Goal: Browse casually: Explore the website without a specific task or goal

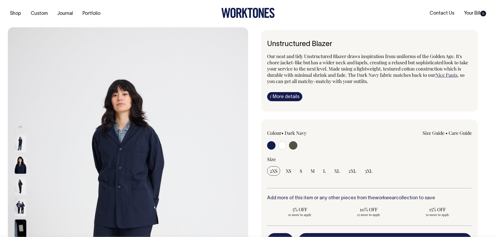
click at [280, 147] on input "radio" at bounding box center [282, 145] width 8 height 8
radio input "true"
radio input "false"
radio input "true"
select select "Off-White"
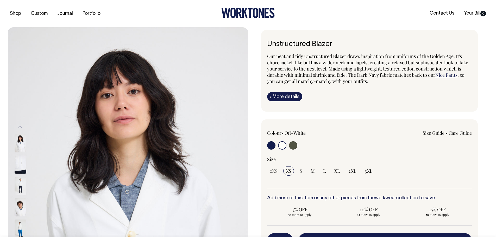
click at [256, 13] on icon at bounding box center [247, 13] width 53 height 10
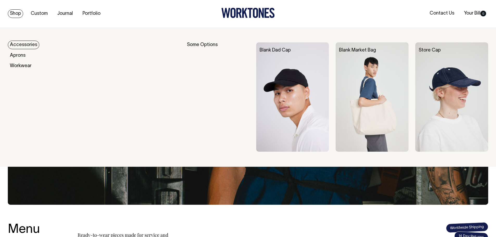
click at [364, 82] on img at bounding box center [372, 96] width 73 height 109
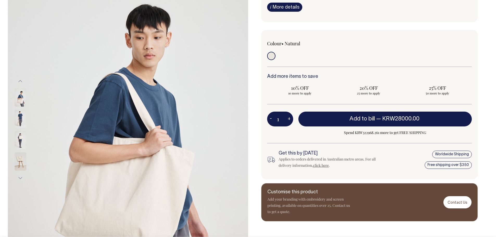
scroll to position [78, 0]
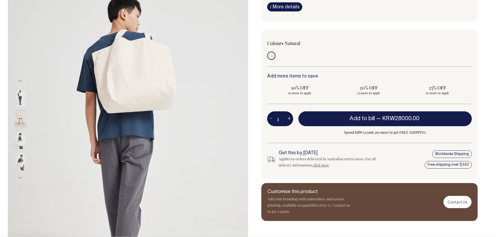
click at [21, 140] on img at bounding box center [21, 140] width 12 height 18
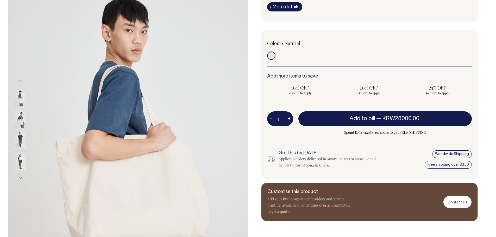
click at [21, 167] on div at bounding box center [27, 150] width 26 height 299
click at [22, 115] on img at bounding box center [21, 119] width 12 height 18
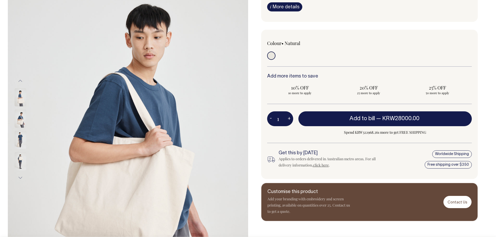
click at [20, 97] on img at bounding box center [21, 97] width 12 height 18
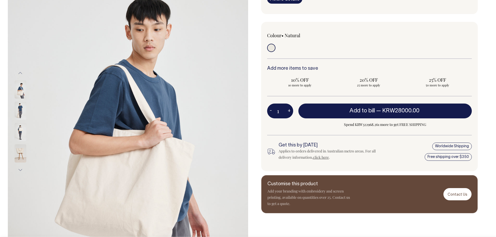
scroll to position [0, 0]
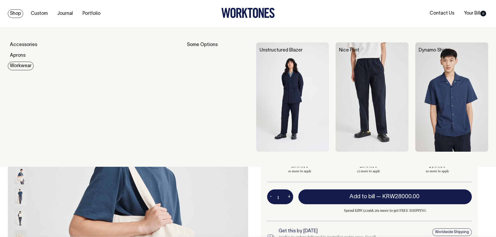
click at [16, 64] on link "Workwear" at bounding box center [21, 66] width 26 height 9
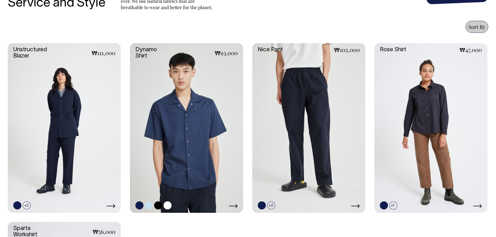
scroll to position [208, 0]
click at [82, 100] on link at bounding box center [64, 128] width 113 height 170
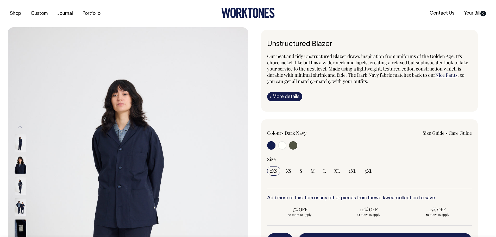
click at [281, 146] on input "radio" at bounding box center [282, 145] width 8 height 8
radio input "true"
radio input "false"
radio input "true"
select select "Off-White"
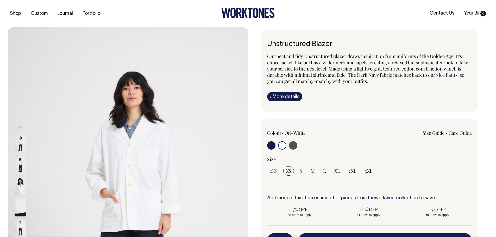
click at [296, 147] on input "radio" at bounding box center [293, 145] width 8 height 8
radio input "true"
radio input "false"
radio input "true"
select select "Olive"
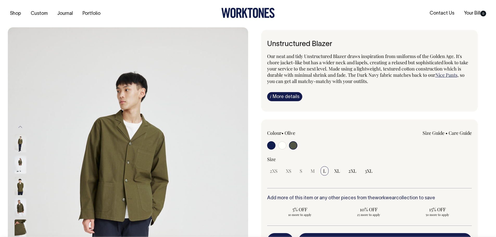
click at [282, 148] on input "radio" at bounding box center [282, 145] width 8 height 8
radio input "true"
select select "Off-White"
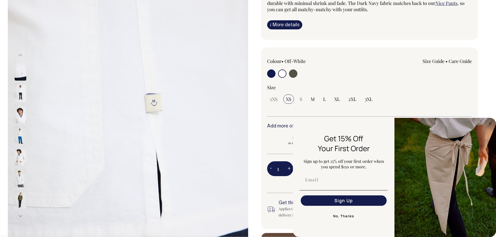
scroll to position [63, 0]
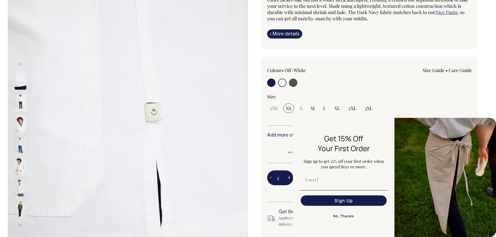
click at [20, 102] on img at bounding box center [21, 102] width 12 height 18
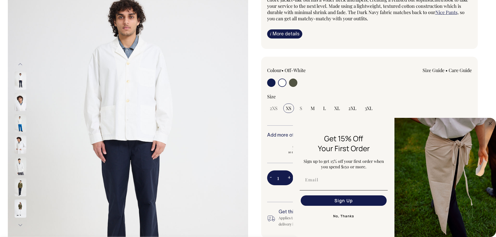
click at [19, 127] on img at bounding box center [21, 123] width 12 height 18
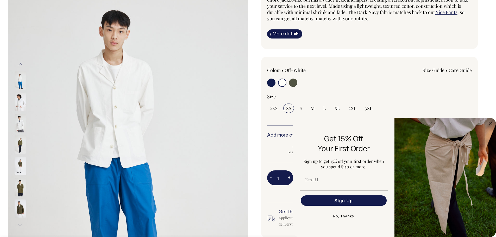
click at [18, 146] on img at bounding box center [21, 145] width 12 height 18
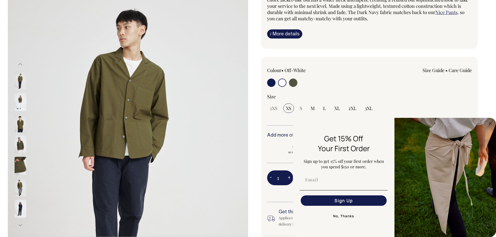
click at [19, 156] on div at bounding box center [27, 165] width 26 height 21
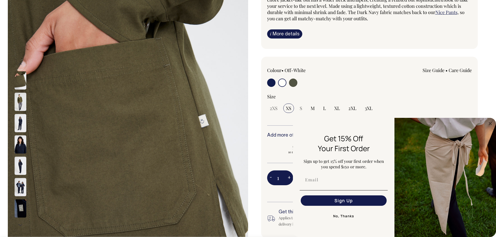
click at [24, 188] on img at bounding box center [21, 187] width 12 height 18
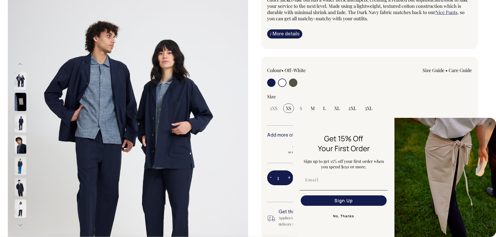
click at [20, 207] on img at bounding box center [21, 209] width 12 height 18
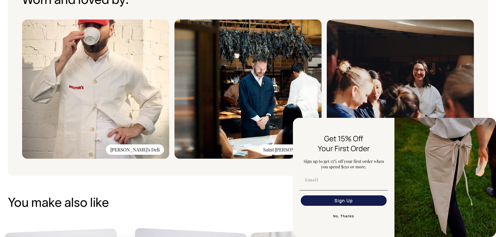
scroll to position [427, 0]
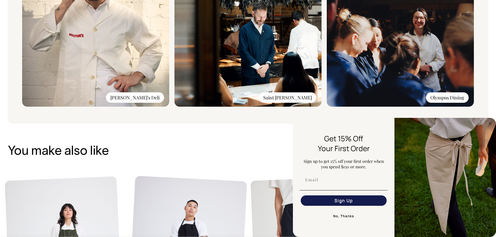
click at [384, 60] on img at bounding box center [400, 36] width 147 height 139
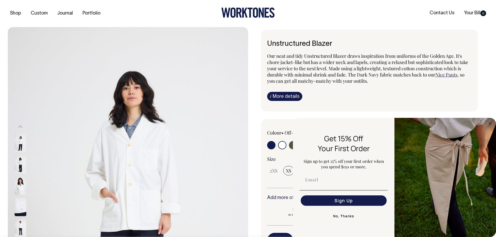
scroll to position [0, 0]
click at [289, 99] on link "i More details" at bounding box center [284, 96] width 35 height 9
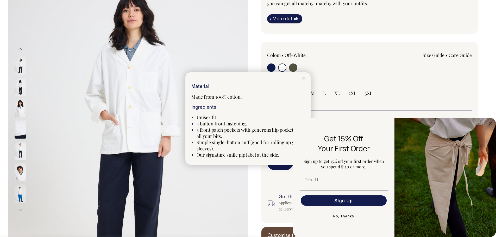
scroll to position [78, 0]
click at [304, 77] on icon at bounding box center [304, 78] width 3 height 3
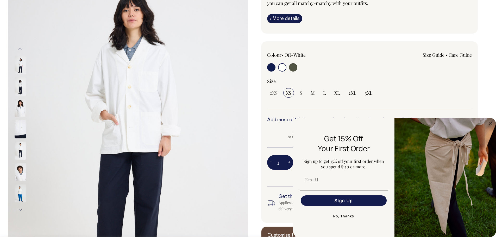
click at [340, 216] on button "No, Thanks" at bounding box center [344, 216] width 88 height 10
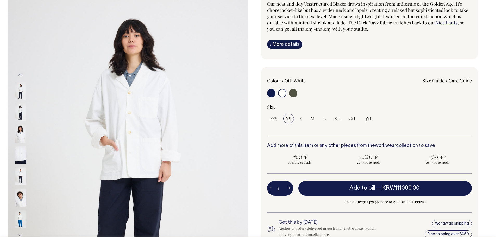
scroll to position [52, 0]
click at [433, 81] on link "Size Guide" at bounding box center [434, 81] width 22 height 6
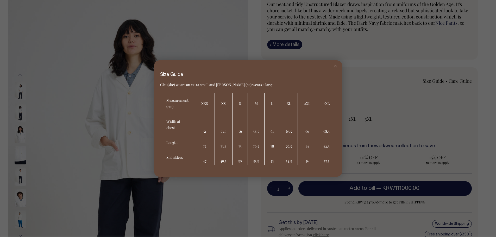
click at [333, 67] on div at bounding box center [335, 65] width 13 height 11
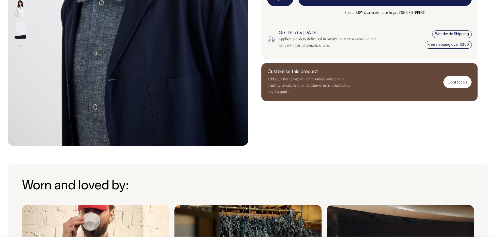
scroll to position [0, 0]
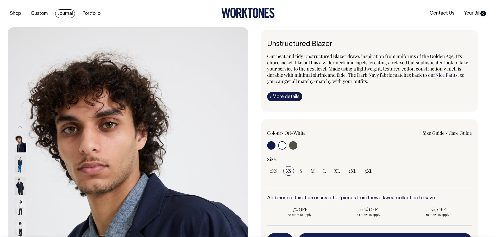
click at [68, 13] on link "Journal" at bounding box center [65, 13] width 20 height 9
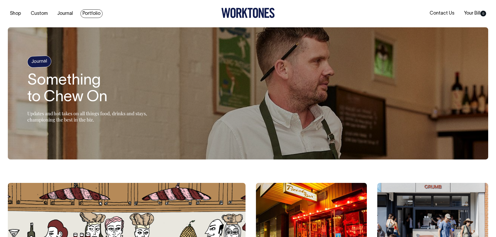
click at [98, 14] on link "Portfolio" at bounding box center [91, 13] width 22 height 9
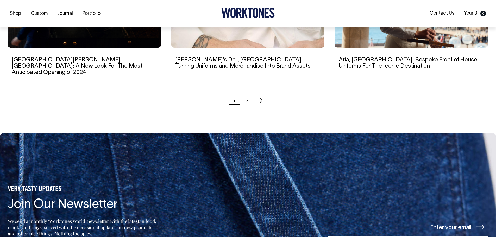
scroll to position [573, 0]
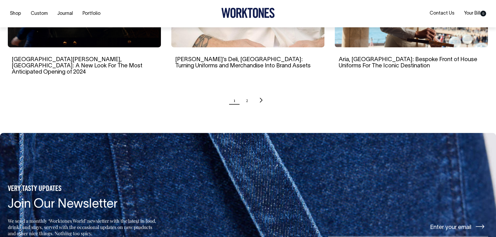
click at [245, 94] on ul "1 2" at bounding box center [248, 100] width 480 height 13
click at [247, 94] on link "2" at bounding box center [247, 100] width 2 height 13
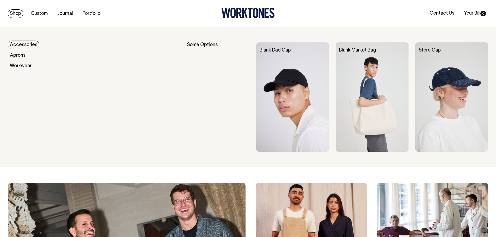
click at [367, 84] on img at bounding box center [372, 96] width 73 height 109
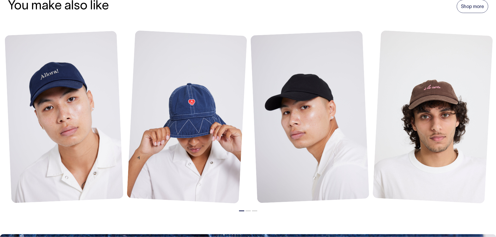
scroll to position [625, 0]
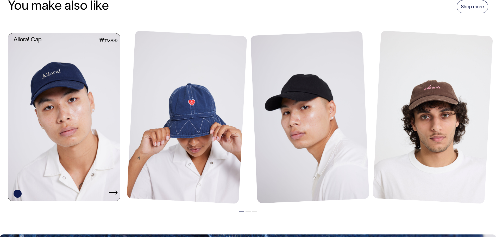
click at [78, 97] on link at bounding box center [65, 117] width 115 height 168
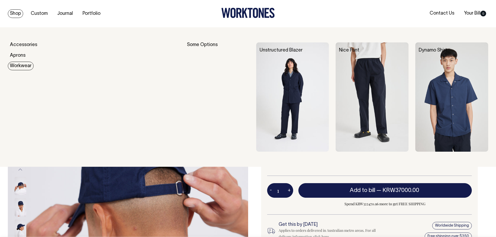
click at [361, 94] on img at bounding box center [372, 96] width 73 height 109
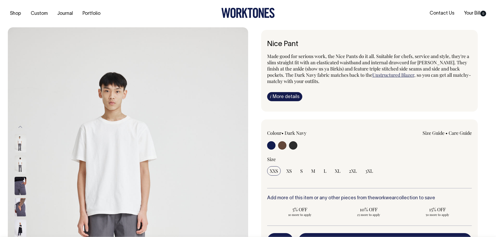
click at [279, 145] on input "radio" at bounding box center [282, 145] width 8 height 8
radio input "true"
radio input "false"
radio input "true"
select select "Chocolate"
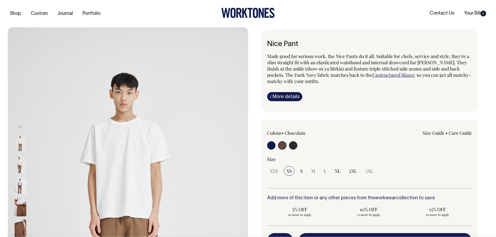
click at [272, 146] on input "radio" at bounding box center [271, 145] width 8 height 8
radio input "true"
select select "Dark Navy"
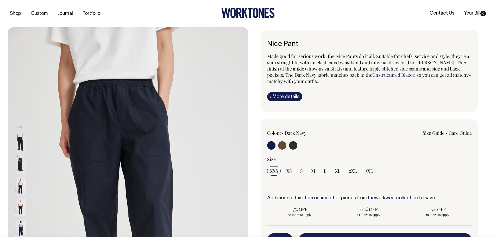
click at [294, 146] on input "radio" at bounding box center [293, 145] width 8 height 8
radio input "true"
select select "Charcoal"
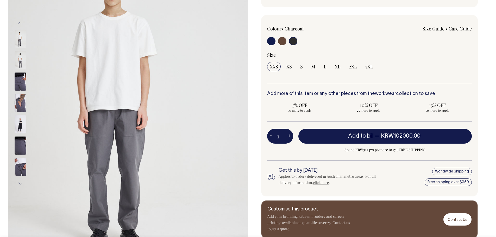
scroll to position [104, 0]
click at [273, 42] on input "radio" at bounding box center [271, 41] width 8 height 8
radio input "true"
select select "Dark Navy"
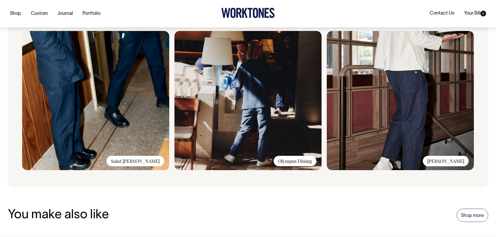
scroll to position [417, 0]
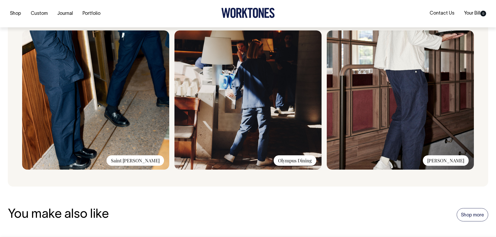
click at [277, 104] on img at bounding box center [247, 99] width 147 height 139
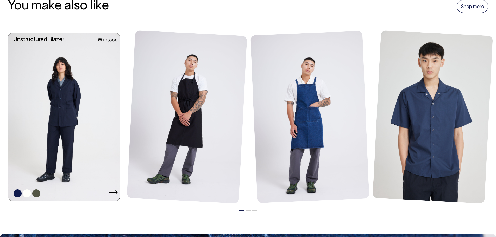
scroll to position [625, 0]
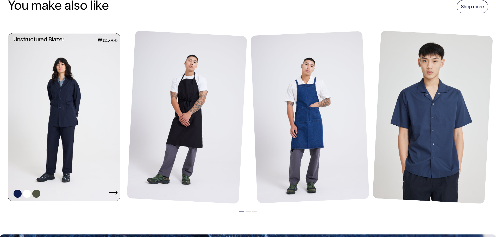
click at [66, 124] on link at bounding box center [65, 117] width 115 height 168
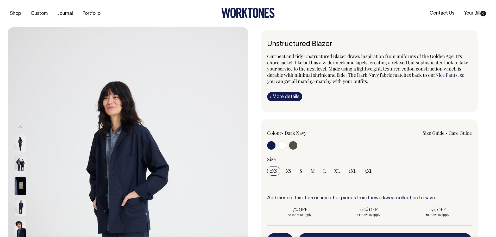
click at [244, 16] on icon at bounding box center [247, 13] width 53 height 10
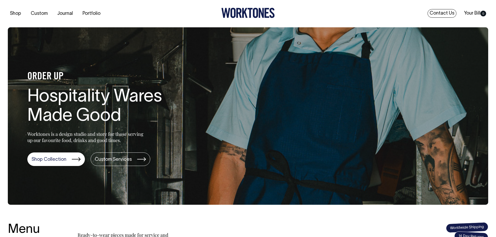
click at [430, 13] on link "Contact Us" at bounding box center [442, 13] width 29 height 9
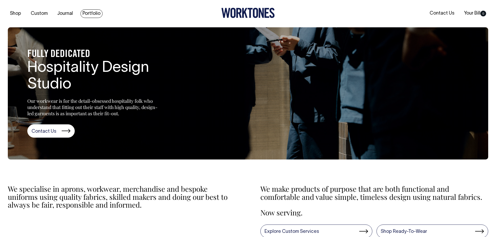
click at [95, 15] on link "Portfolio" at bounding box center [91, 13] width 22 height 9
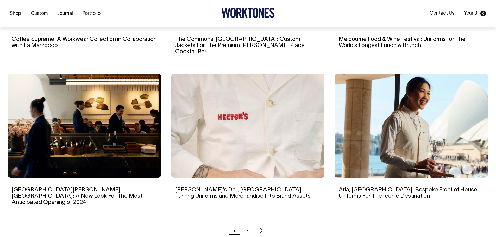
scroll to position [443, 0]
click at [216, 114] on img at bounding box center [247, 125] width 153 height 104
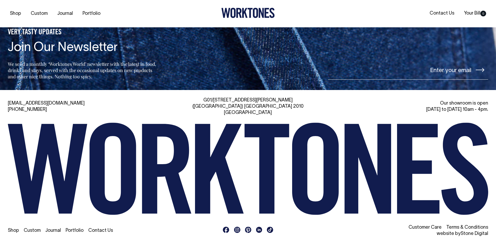
scroll to position [3126, 0]
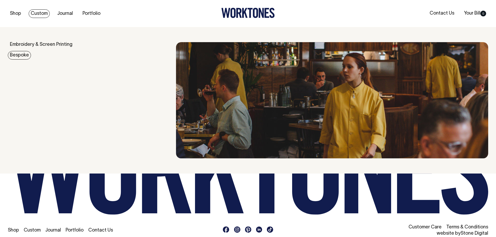
click at [21, 54] on link "Bespoke" at bounding box center [19, 55] width 23 height 9
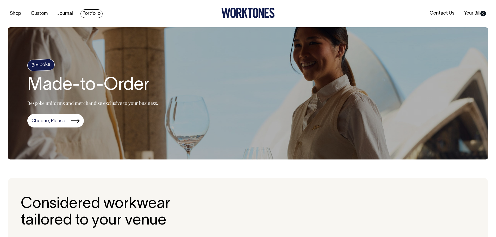
click at [95, 12] on link "Portfolio" at bounding box center [91, 13] width 22 height 9
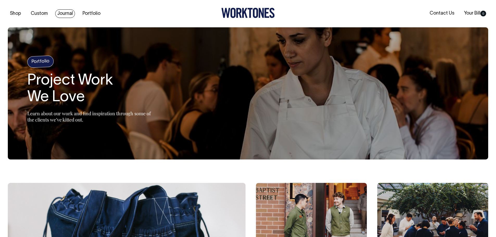
click at [66, 11] on link "Journal" at bounding box center [65, 13] width 20 height 9
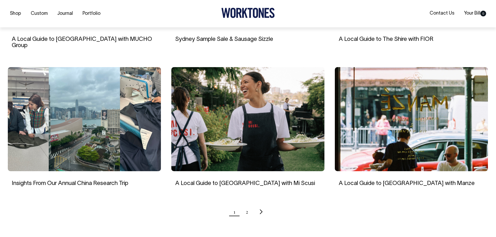
scroll to position [443, 0]
